Goal: Transaction & Acquisition: Book appointment/travel/reservation

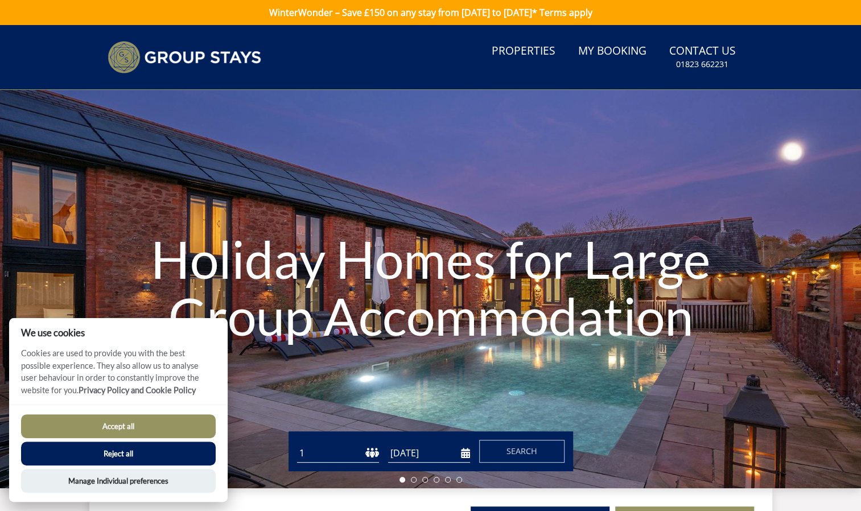
click at [119, 427] on button "Accept all" at bounding box center [118, 426] width 195 height 24
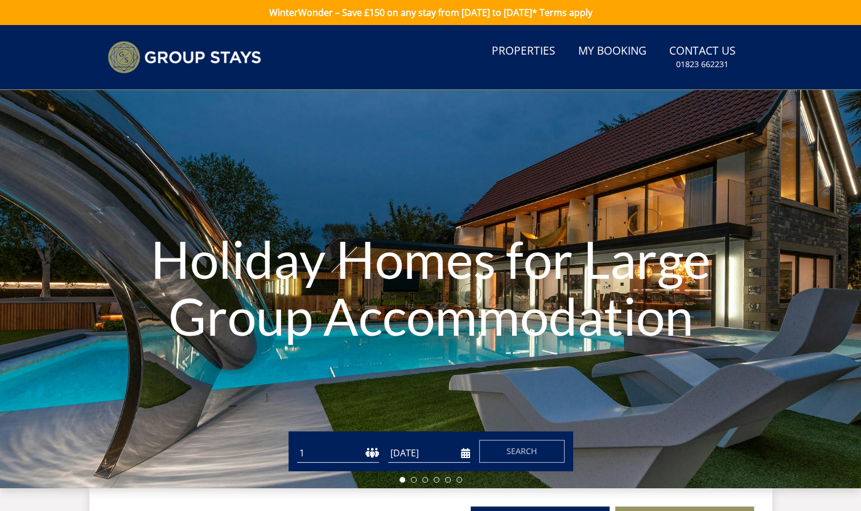
select select "23"
click at [297, 444] on select "1 2 3 4 5 6 7 8 9 10 11 12 13 14 15 16 17 18 19 20 21 22 23 24 25 26 27 28 29 3…" at bounding box center [338, 453] width 82 height 19
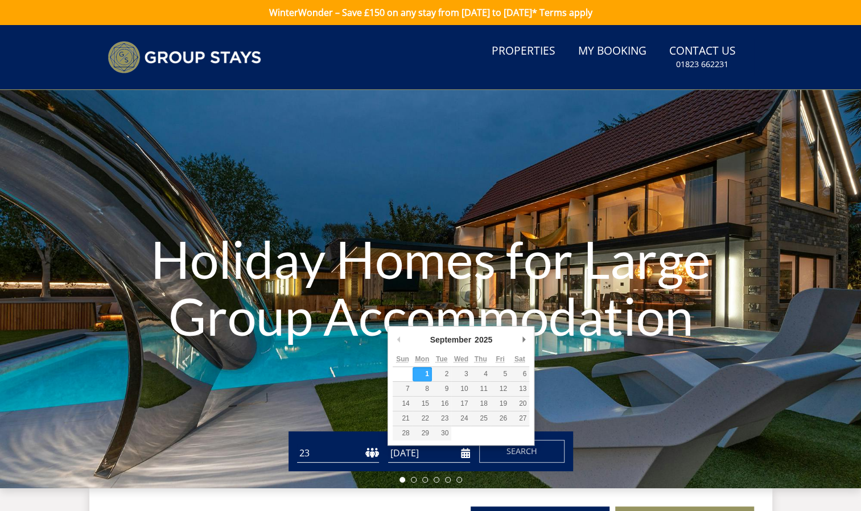
click at [415, 448] on input "[DATE]" at bounding box center [429, 453] width 82 height 19
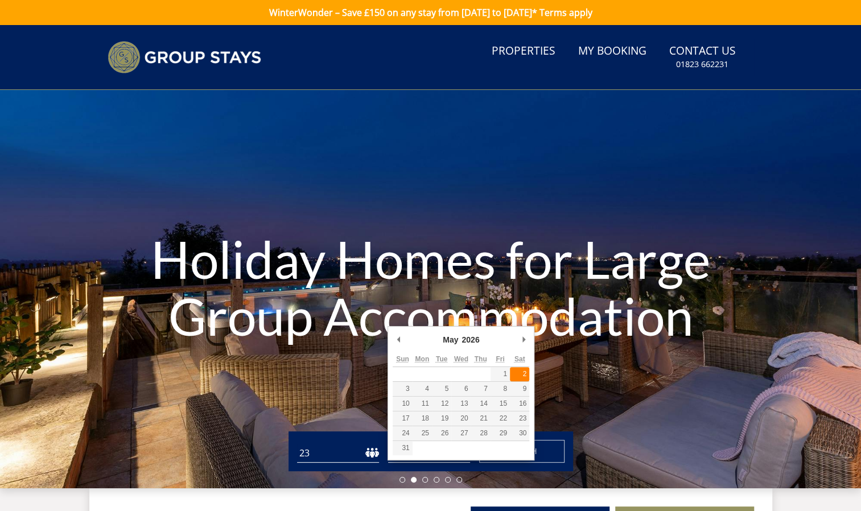
type input "[DATE]"
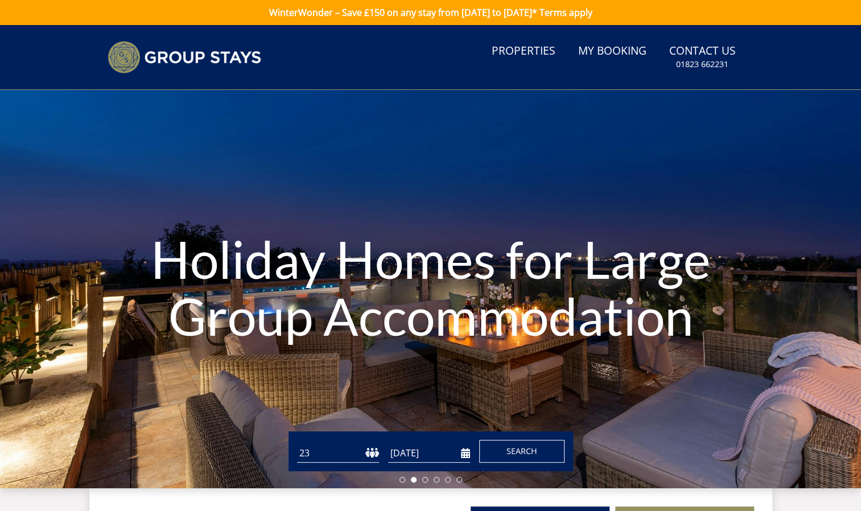
scroll to position [125, 0]
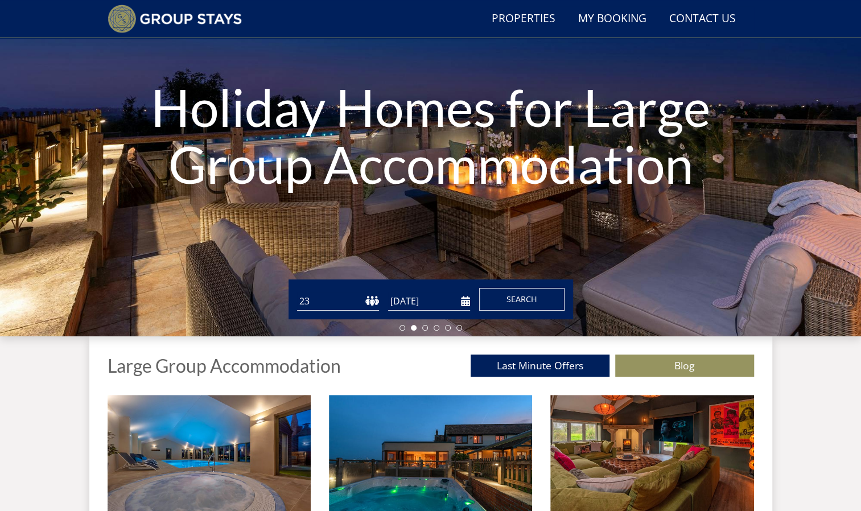
click at [527, 301] on span "Search" at bounding box center [521, 299] width 31 height 11
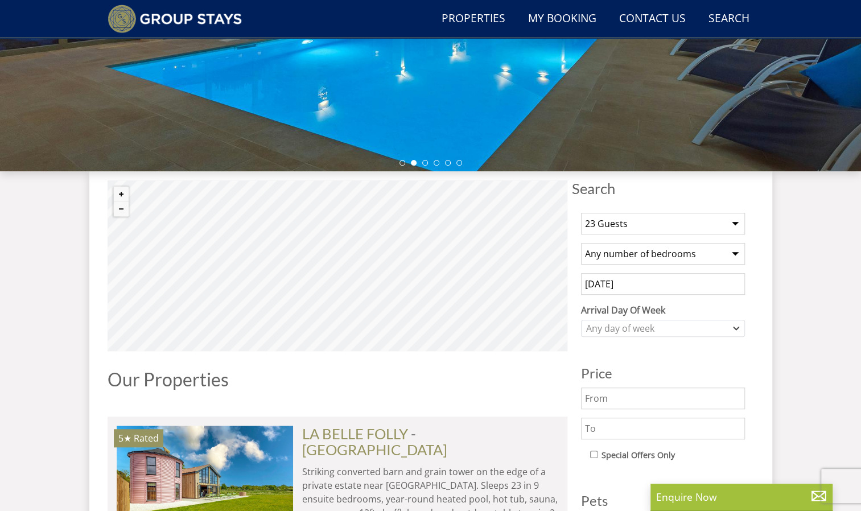
scroll to position [290, 0]
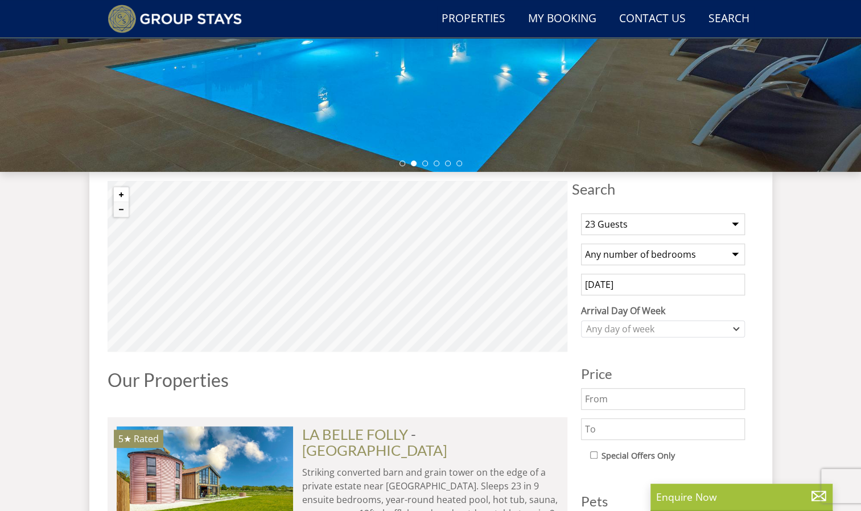
click at [123, 191] on button "Zoom in" at bounding box center [121, 194] width 15 height 15
click at [123, 189] on button "Zoom in" at bounding box center [121, 194] width 15 height 15
click at [125, 190] on button "Zoom in" at bounding box center [121, 194] width 15 height 15
click at [123, 197] on button "Zoom in" at bounding box center [121, 194] width 15 height 15
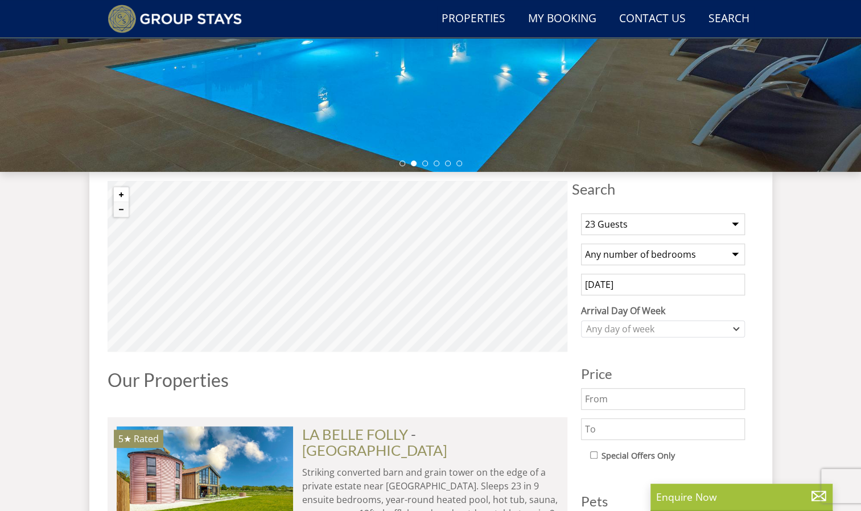
click at [123, 195] on button "Zoom in" at bounding box center [121, 194] width 15 height 15
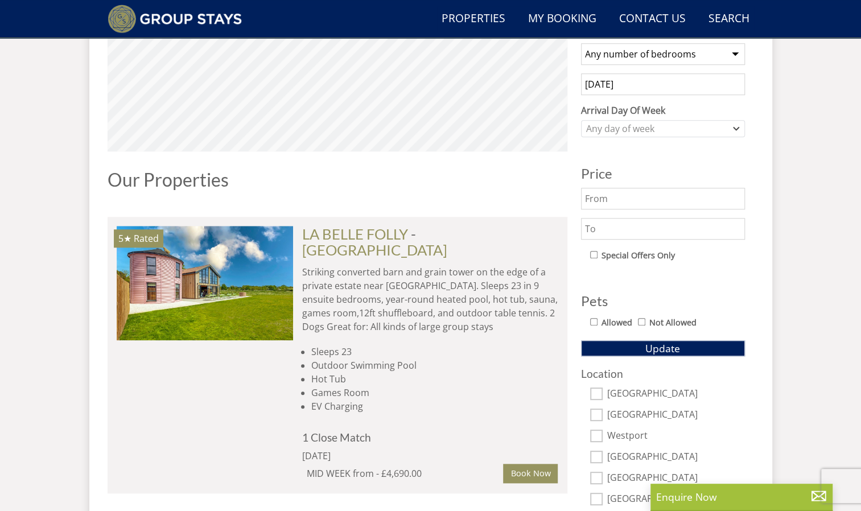
scroll to position [5193, 0]
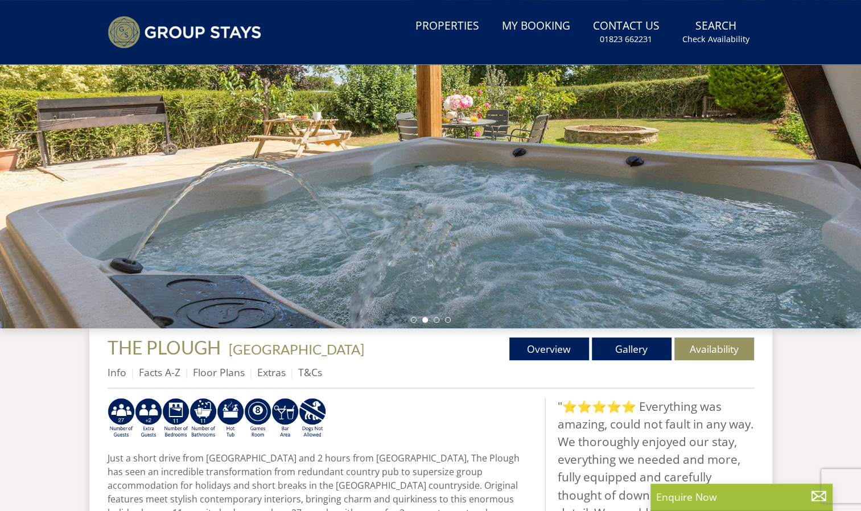
scroll to position [164, 0]
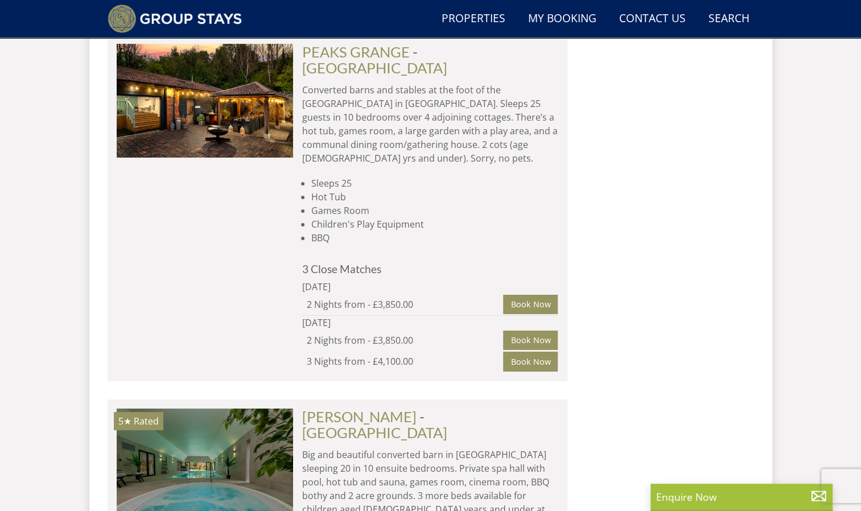
scroll to position [2111, 0]
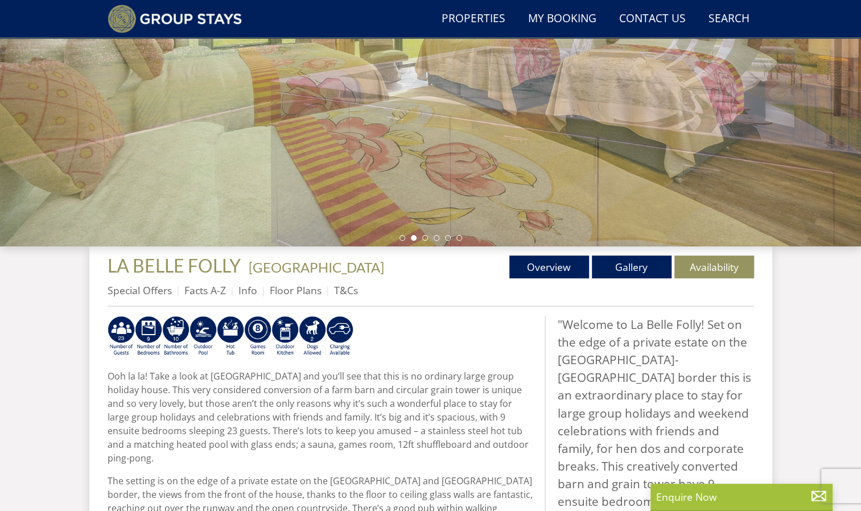
scroll to position [216, 0]
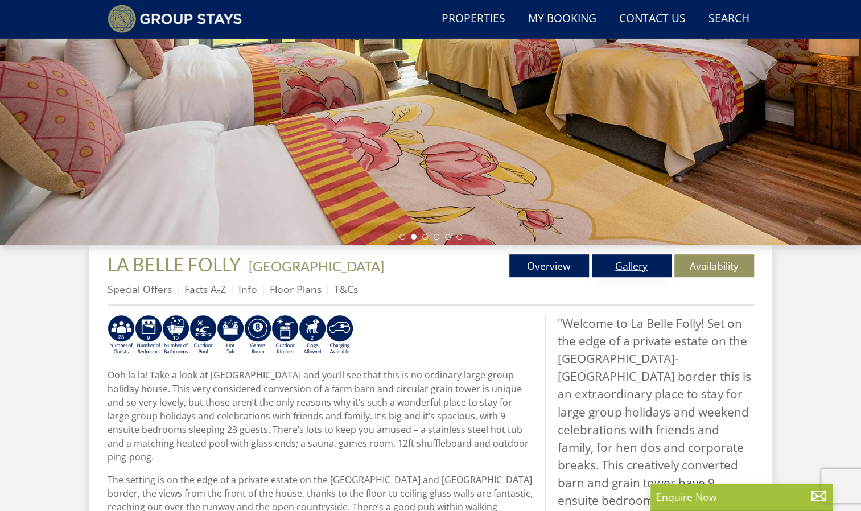
click at [634, 260] on link "Gallery" at bounding box center [632, 265] width 80 height 23
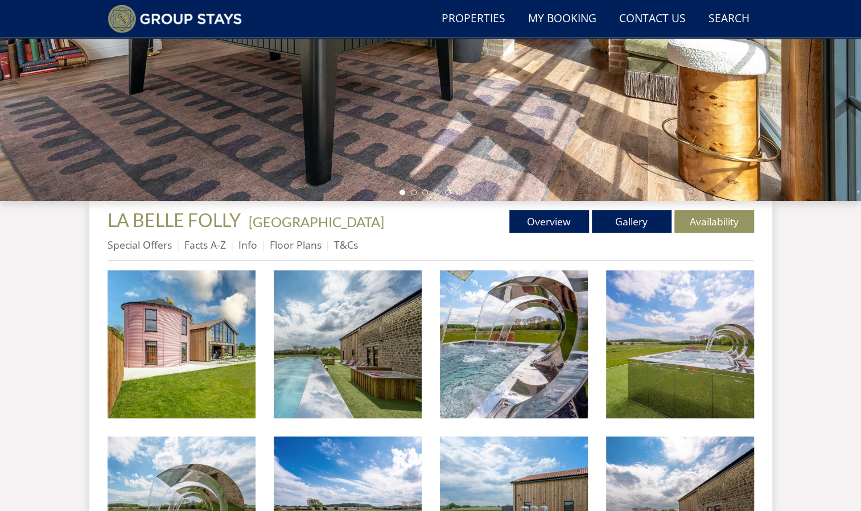
scroll to position [260, 0]
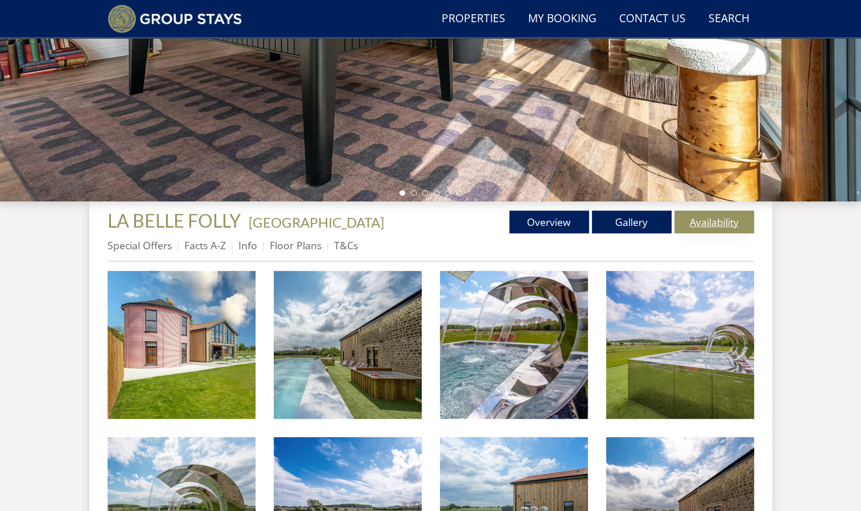
click at [716, 221] on link "Availability" at bounding box center [714, 221] width 80 height 23
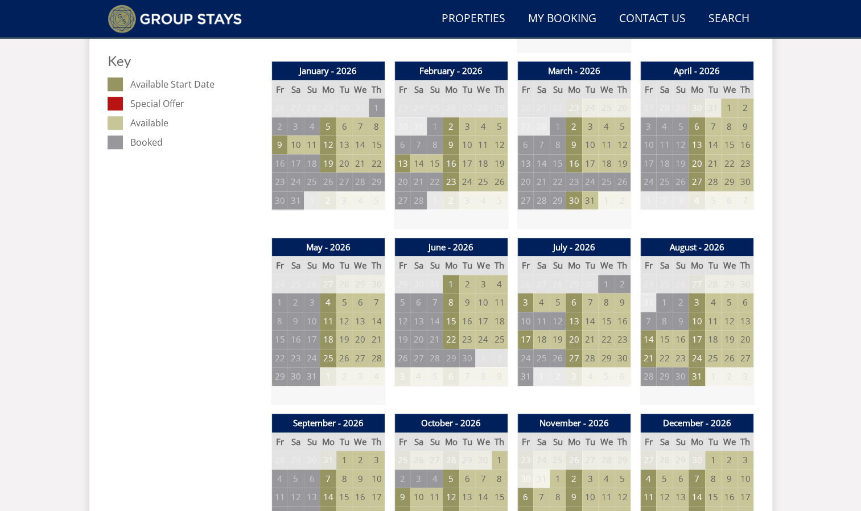
scroll to position [645, 0]
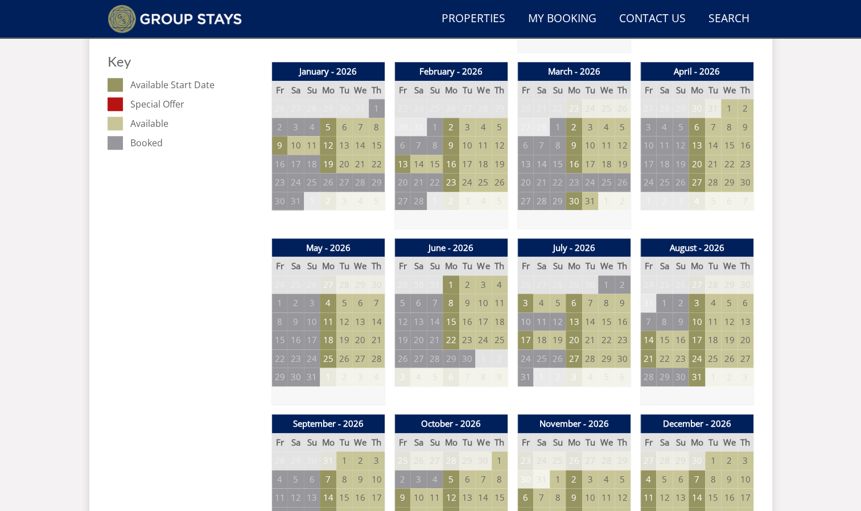
click at [344, 302] on td "5" at bounding box center [344, 303] width 16 height 19
click at [331, 302] on td "4" at bounding box center [328, 303] width 16 height 19
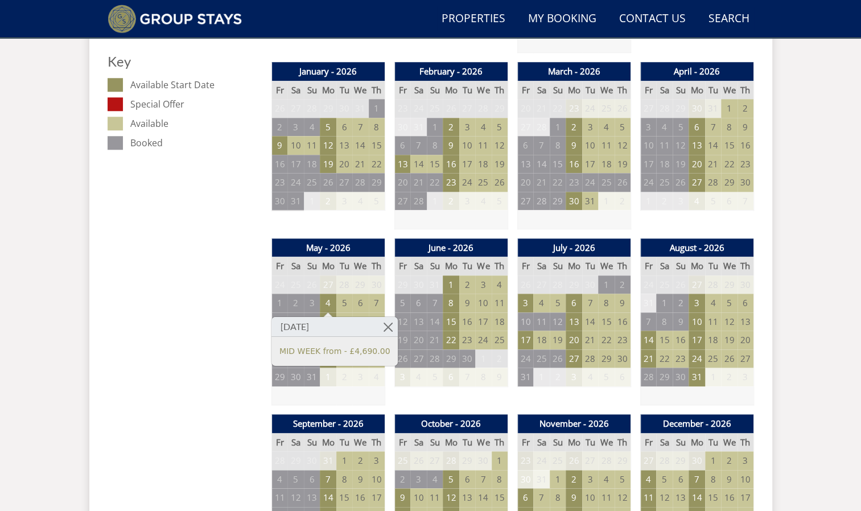
click at [377, 302] on td "7" at bounding box center [377, 303] width 16 height 19
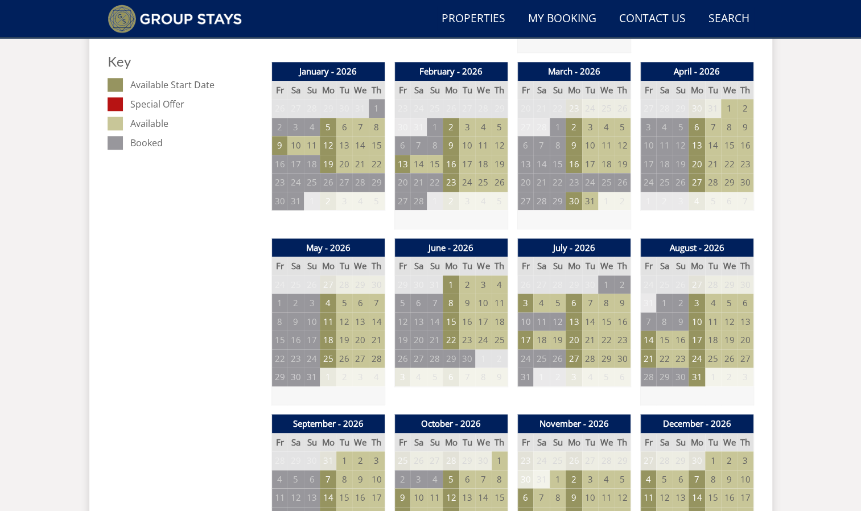
click at [344, 299] on td "5" at bounding box center [344, 303] width 16 height 19
click at [345, 302] on td "5" at bounding box center [344, 303] width 16 height 19
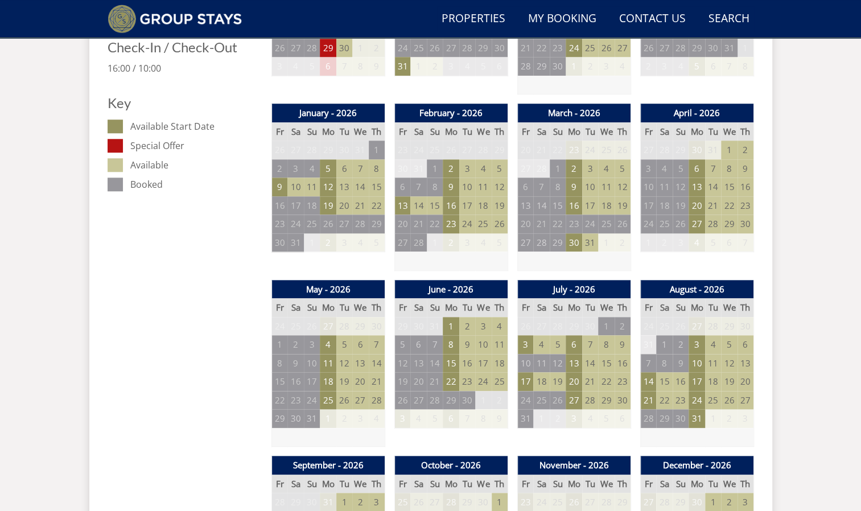
scroll to position [602, 0]
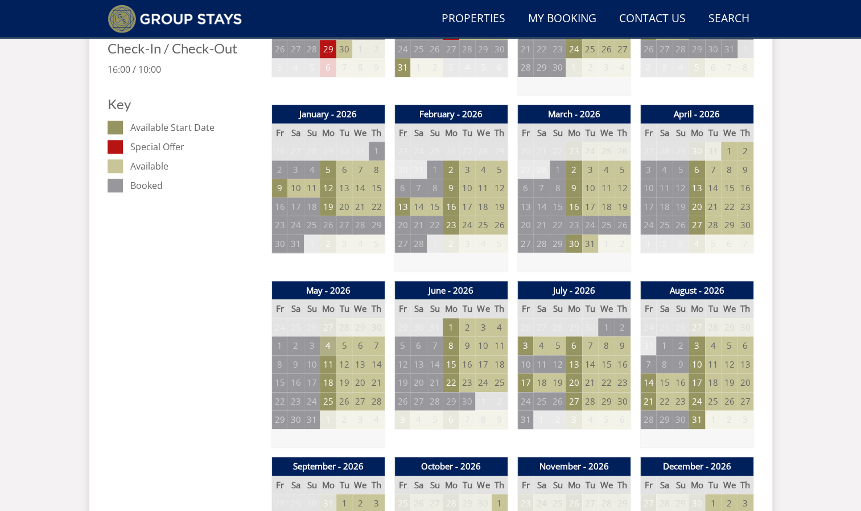
click at [331, 341] on td "4" at bounding box center [328, 345] width 16 height 19
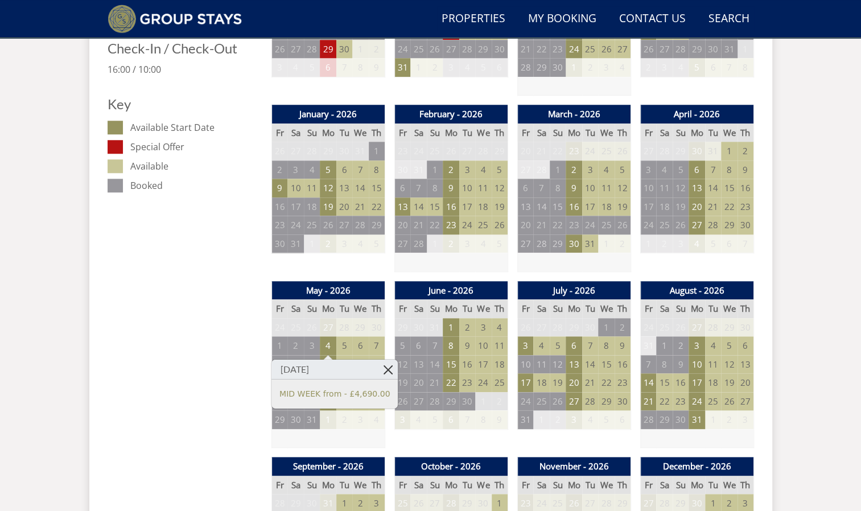
click at [378, 366] on link at bounding box center [388, 370] width 20 height 20
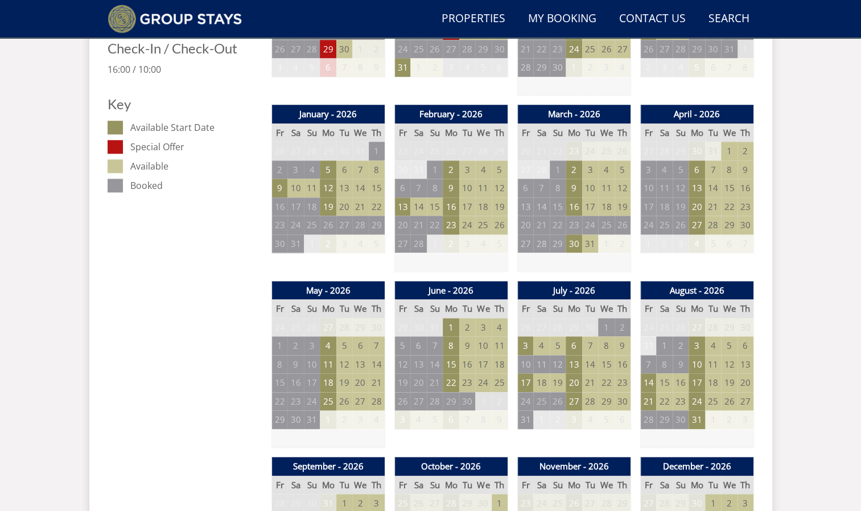
click at [347, 345] on td "5" at bounding box center [344, 345] width 16 height 19
click at [373, 345] on td "7" at bounding box center [377, 345] width 16 height 19
click at [283, 345] on td "1" at bounding box center [279, 345] width 16 height 19
click at [316, 347] on td "3" at bounding box center [312, 345] width 16 height 19
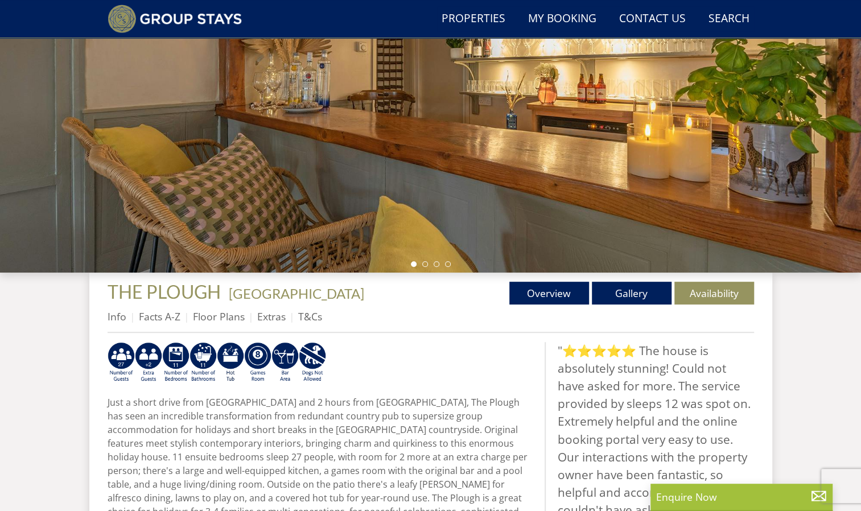
scroll to position [184, 0]
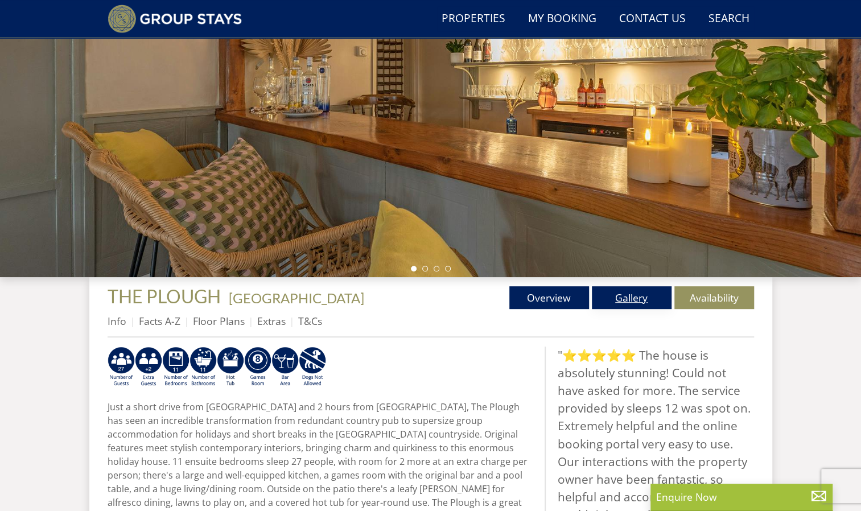
click at [631, 292] on link "Gallery" at bounding box center [632, 297] width 80 height 23
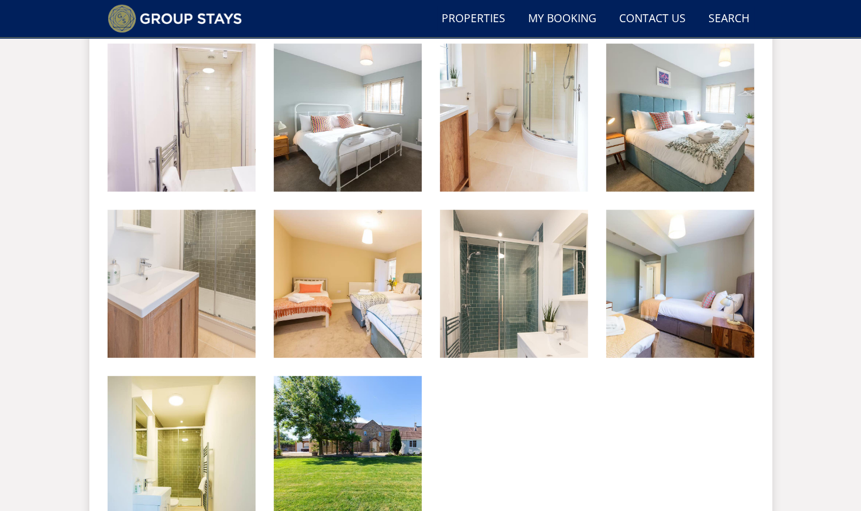
scroll to position [1591, 0]
